Goal: Information Seeking & Learning: Learn about a topic

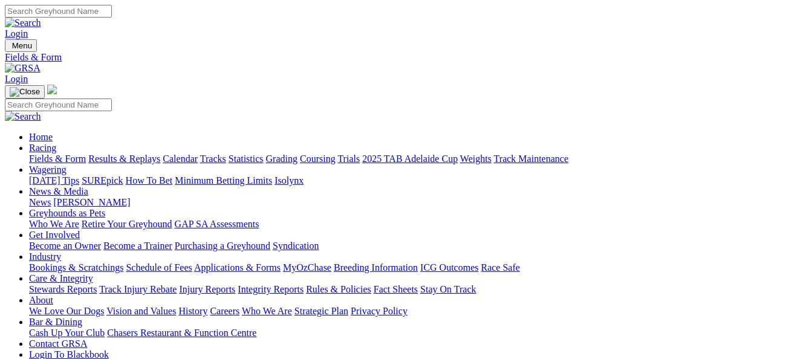
click at [132, 153] on link "Results & Replays" at bounding box center [124, 158] width 72 height 10
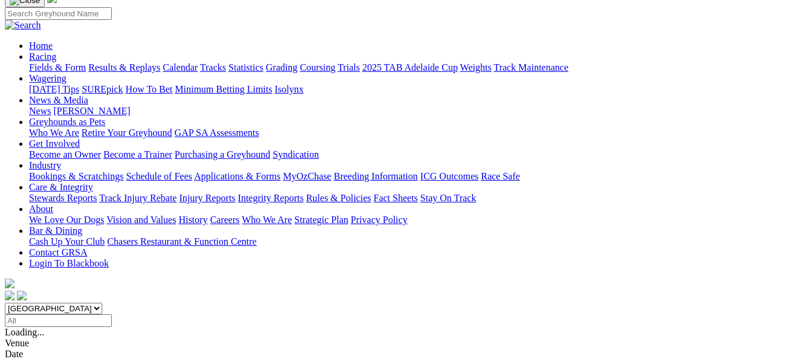
scroll to position [121, 0]
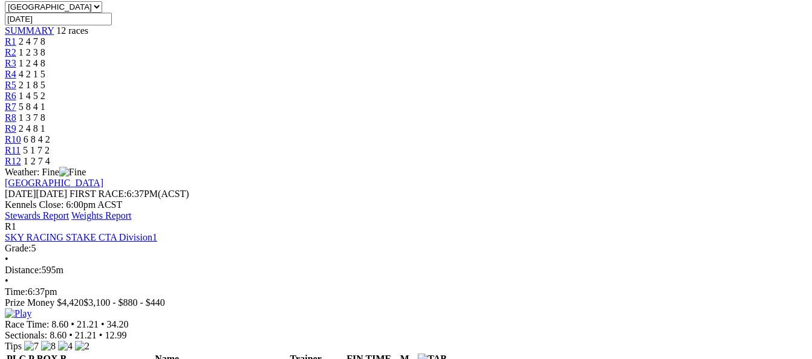
scroll to position [363, 0]
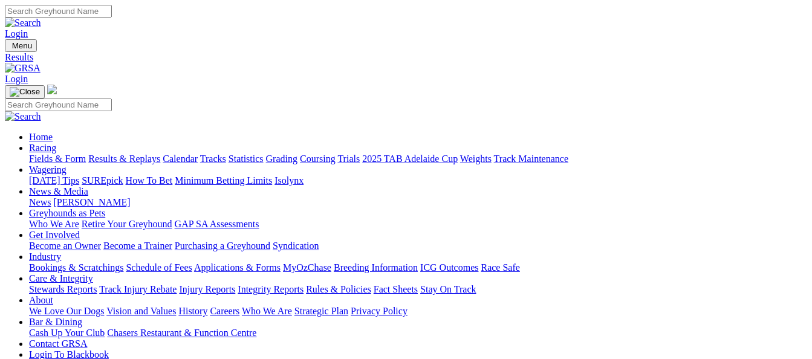
click at [88, 284] on link "Stewards Reports" at bounding box center [63, 289] width 68 height 10
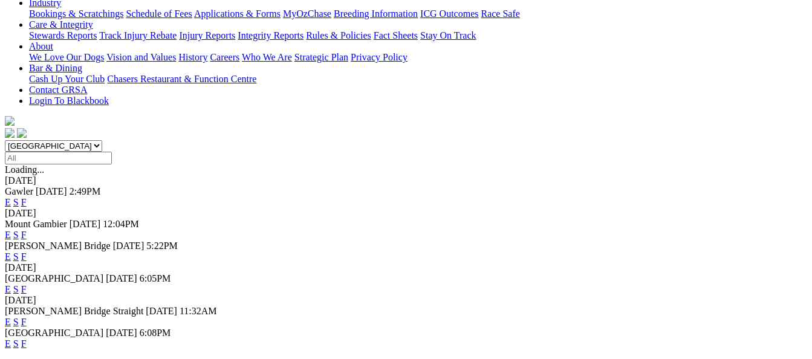
scroll to position [302, 0]
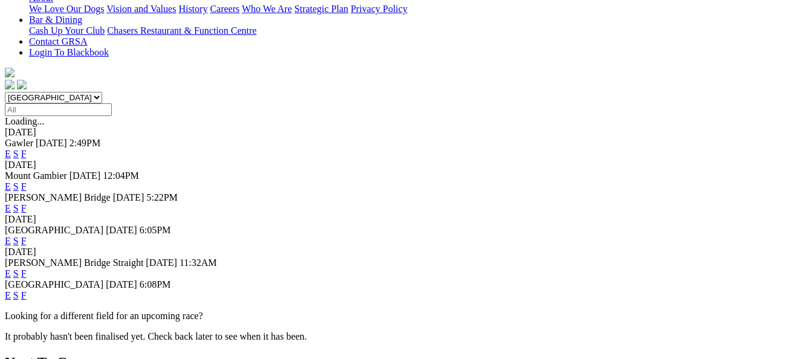
click at [27, 236] on link "F" at bounding box center [23, 241] width 5 height 10
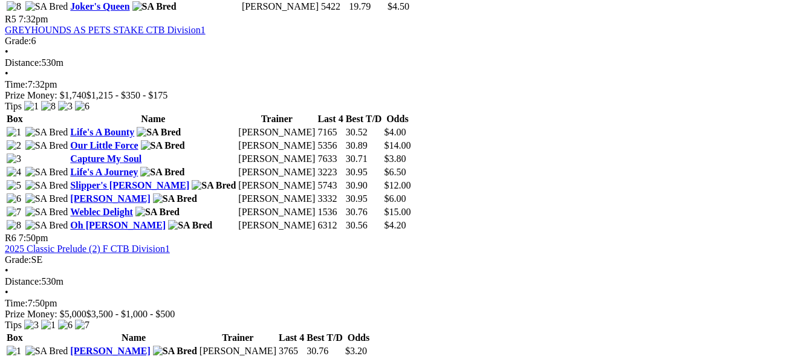
scroll to position [1450, 0]
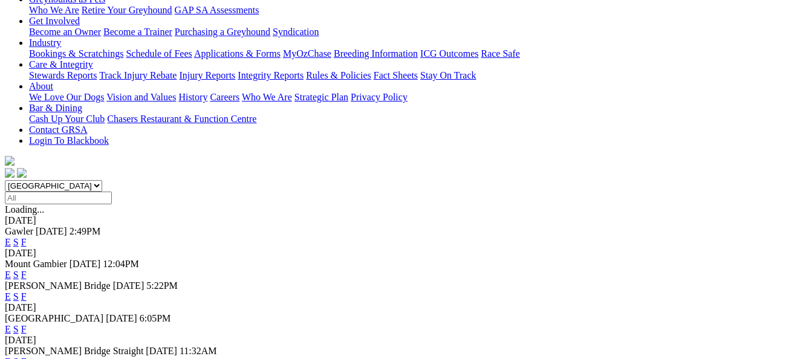
scroll to position [242, 0]
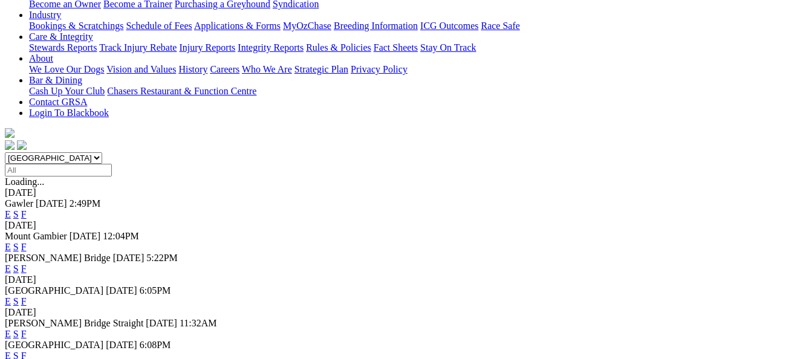
click at [27, 329] on link "F" at bounding box center [23, 334] width 5 height 10
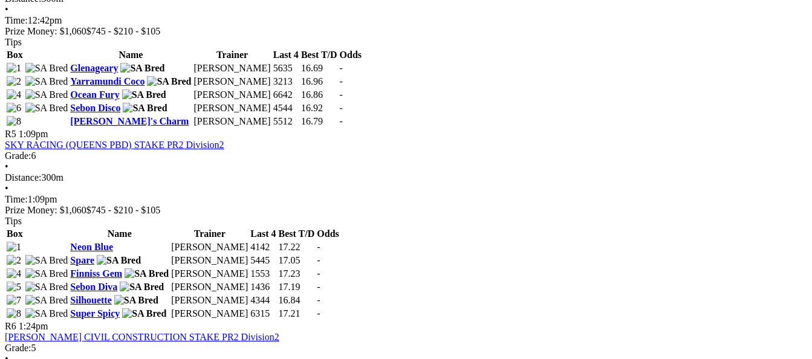
scroll to position [1269, 0]
